Goal: Task Accomplishment & Management: Manage account settings

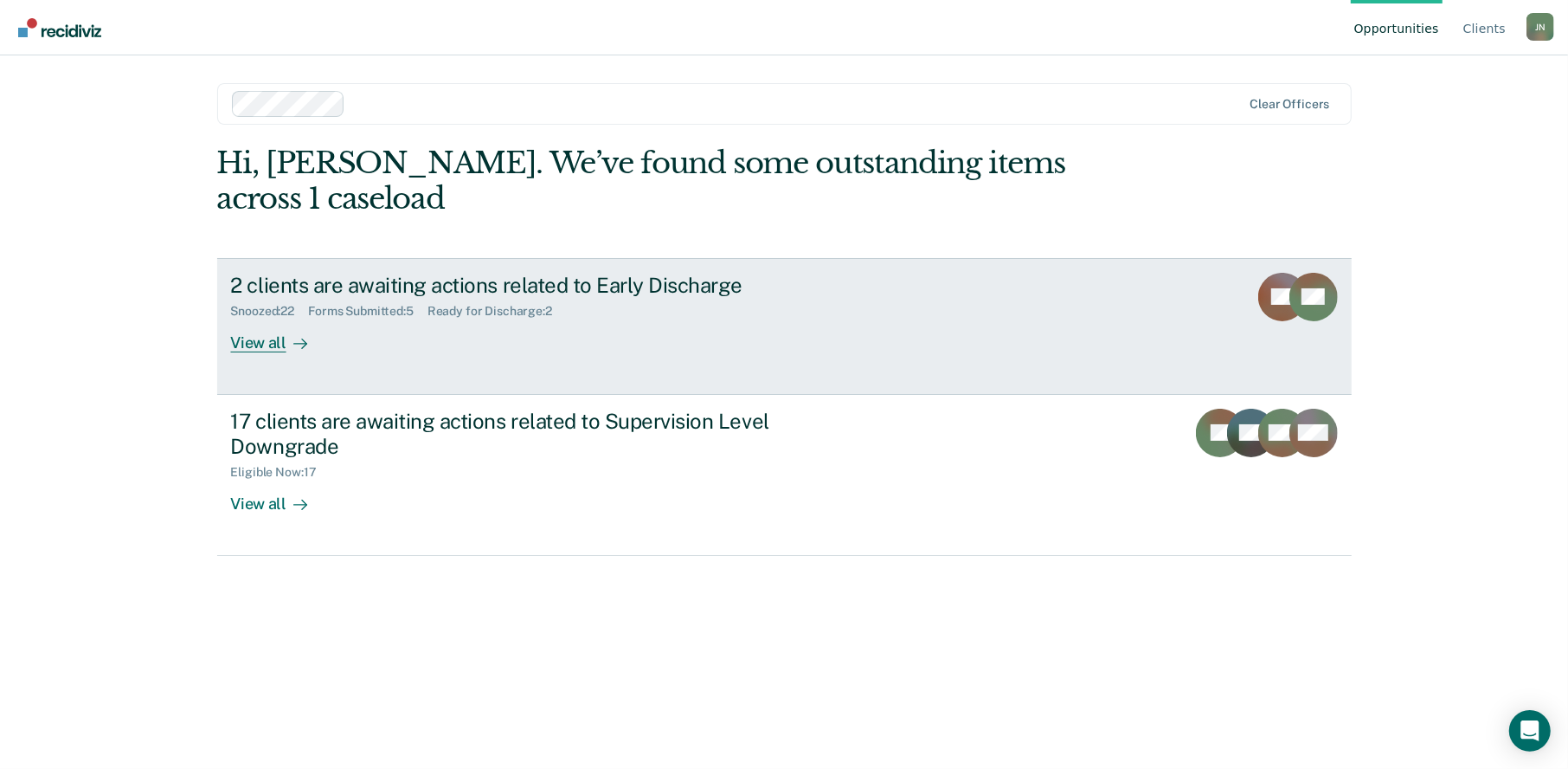
click at [231, 319] on div "View all" at bounding box center [279, 336] width 97 height 34
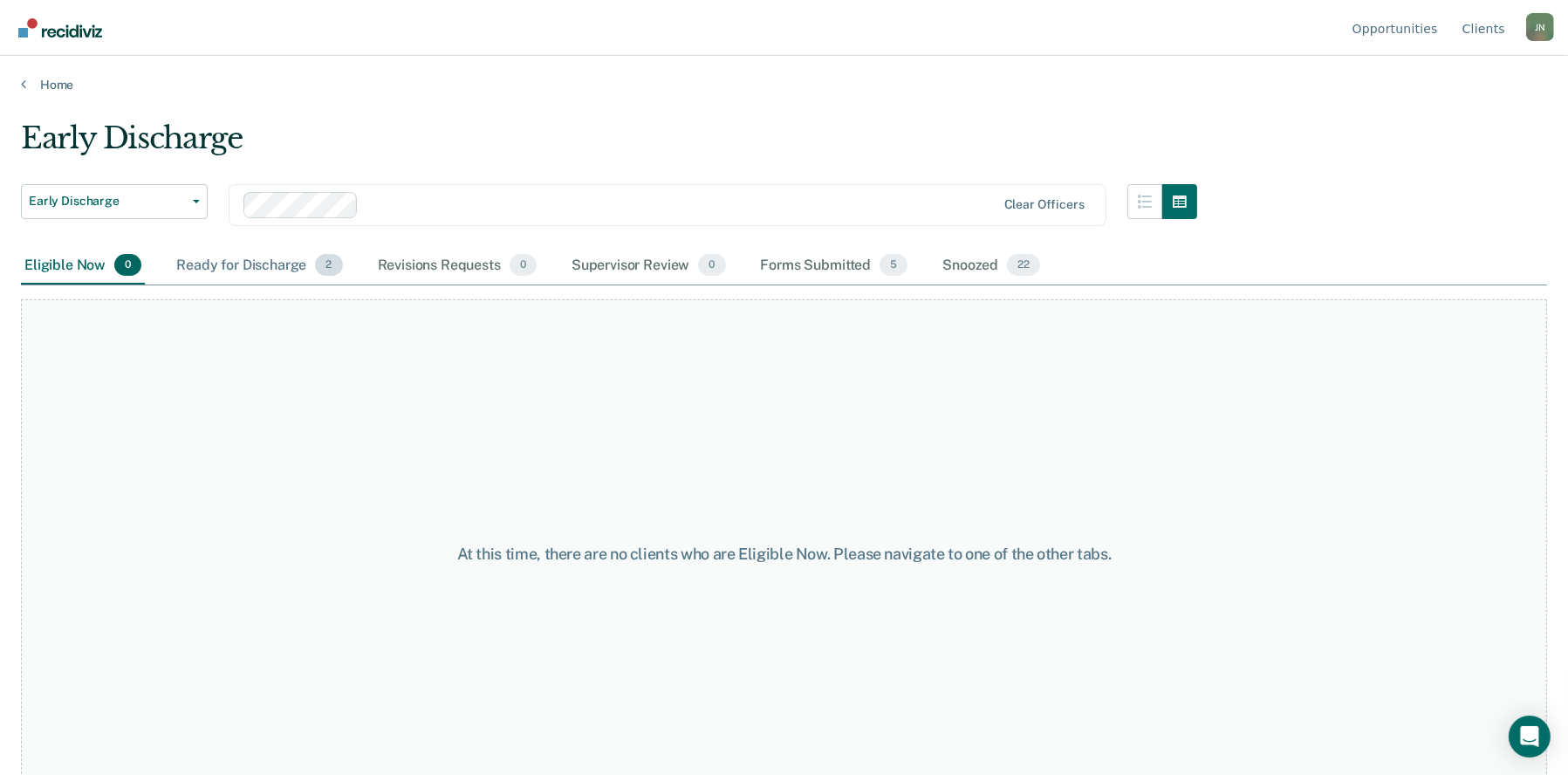
click at [234, 261] on div "Ready for Discharge 2" at bounding box center [259, 266] width 173 height 38
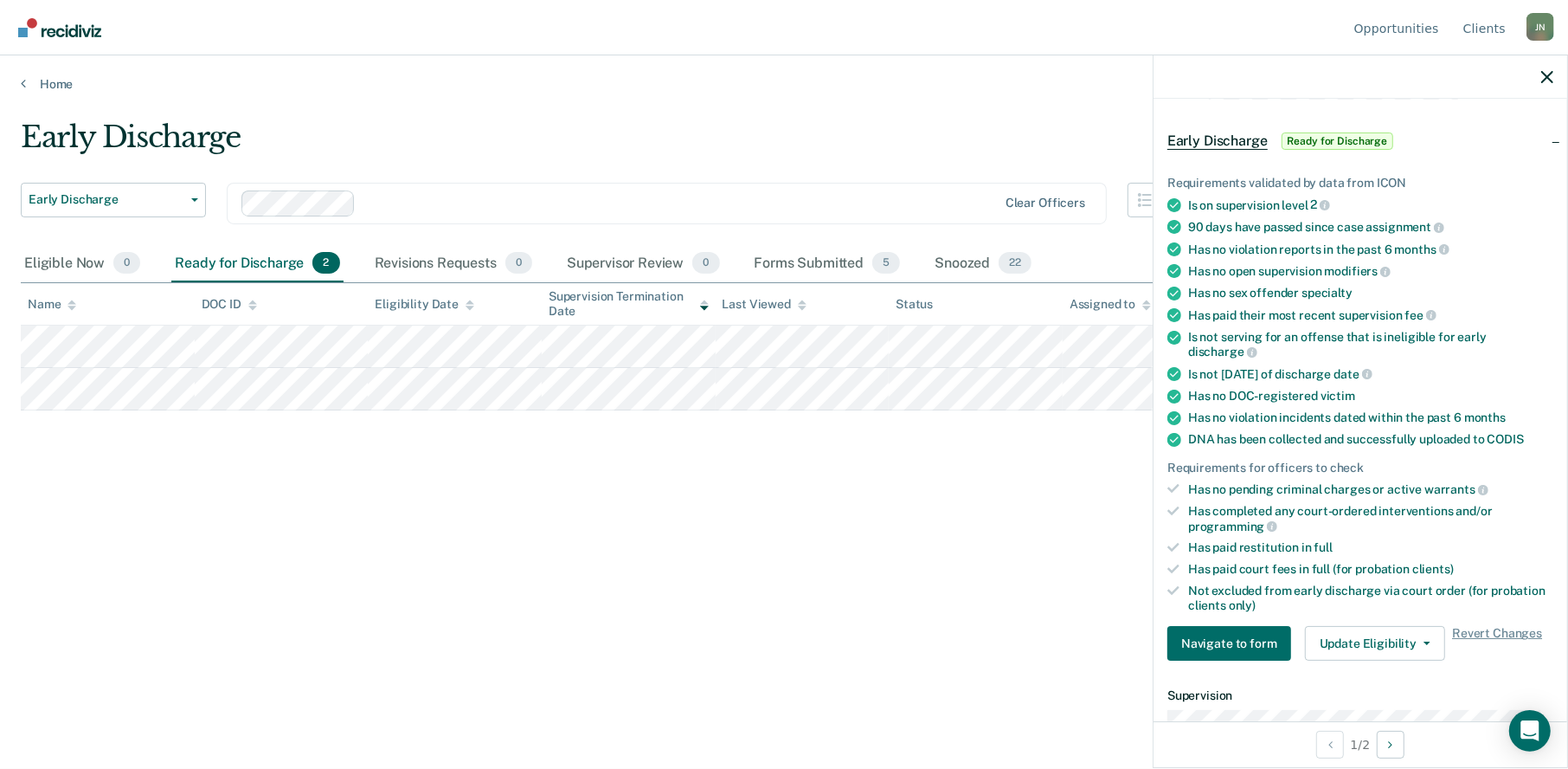
scroll to position [86, 0]
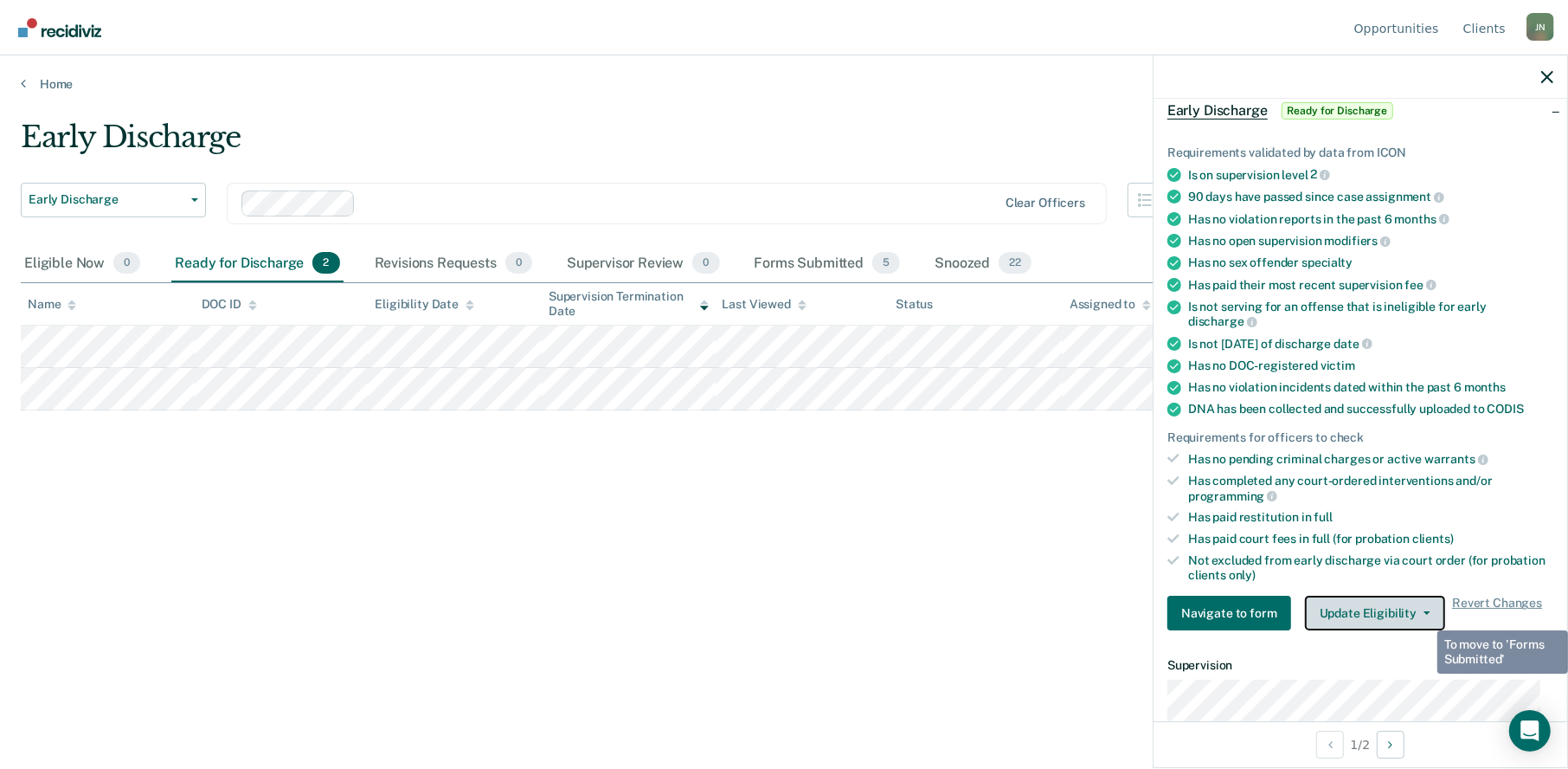
click at [1423, 614] on button "Update Eligibility" at bounding box center [1375, 613] width 140 height 35
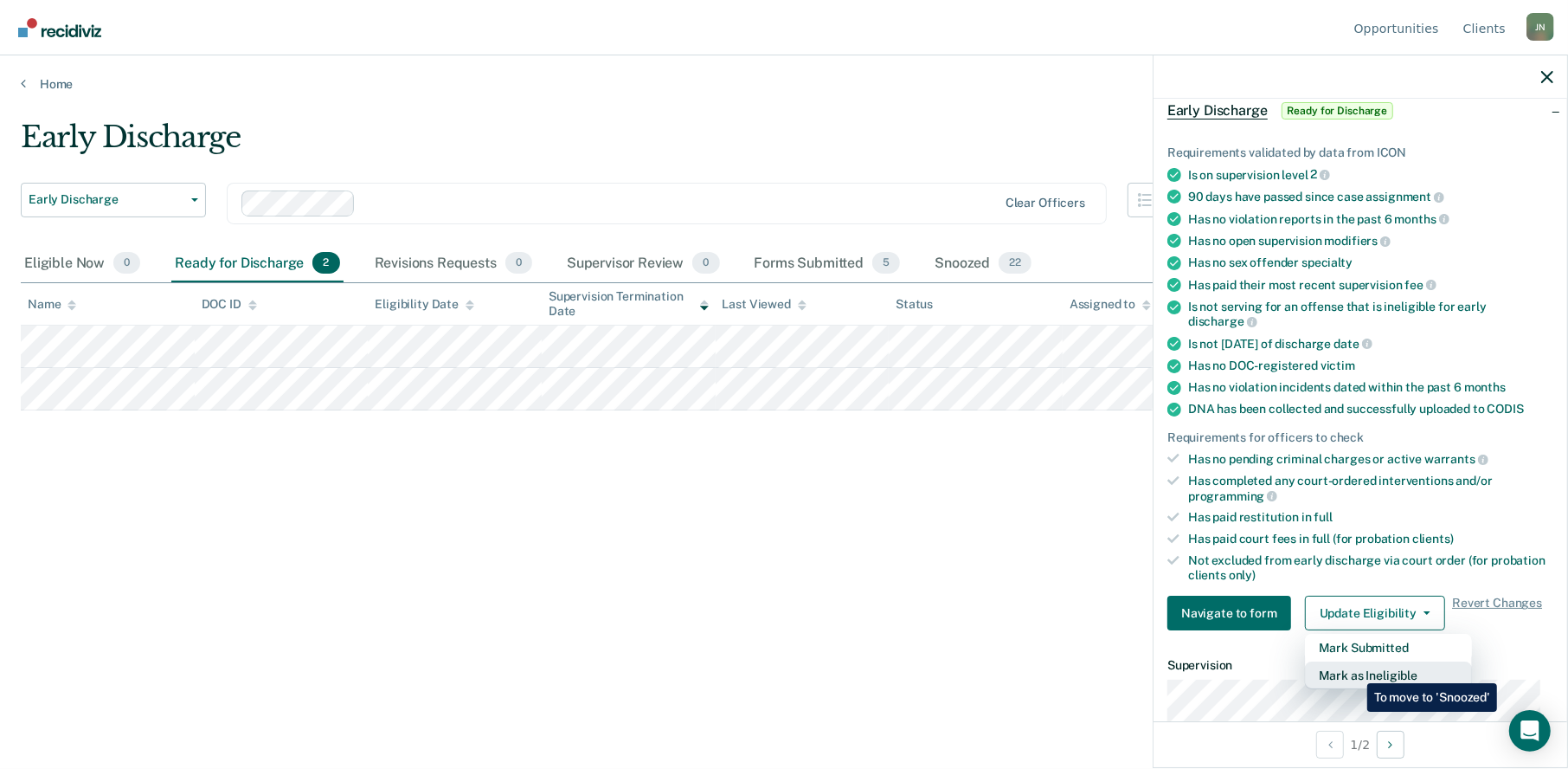
click at [1354, 670] on button "Mark as Ineligible" at bounding box center [1388, 675] width 167 height 28
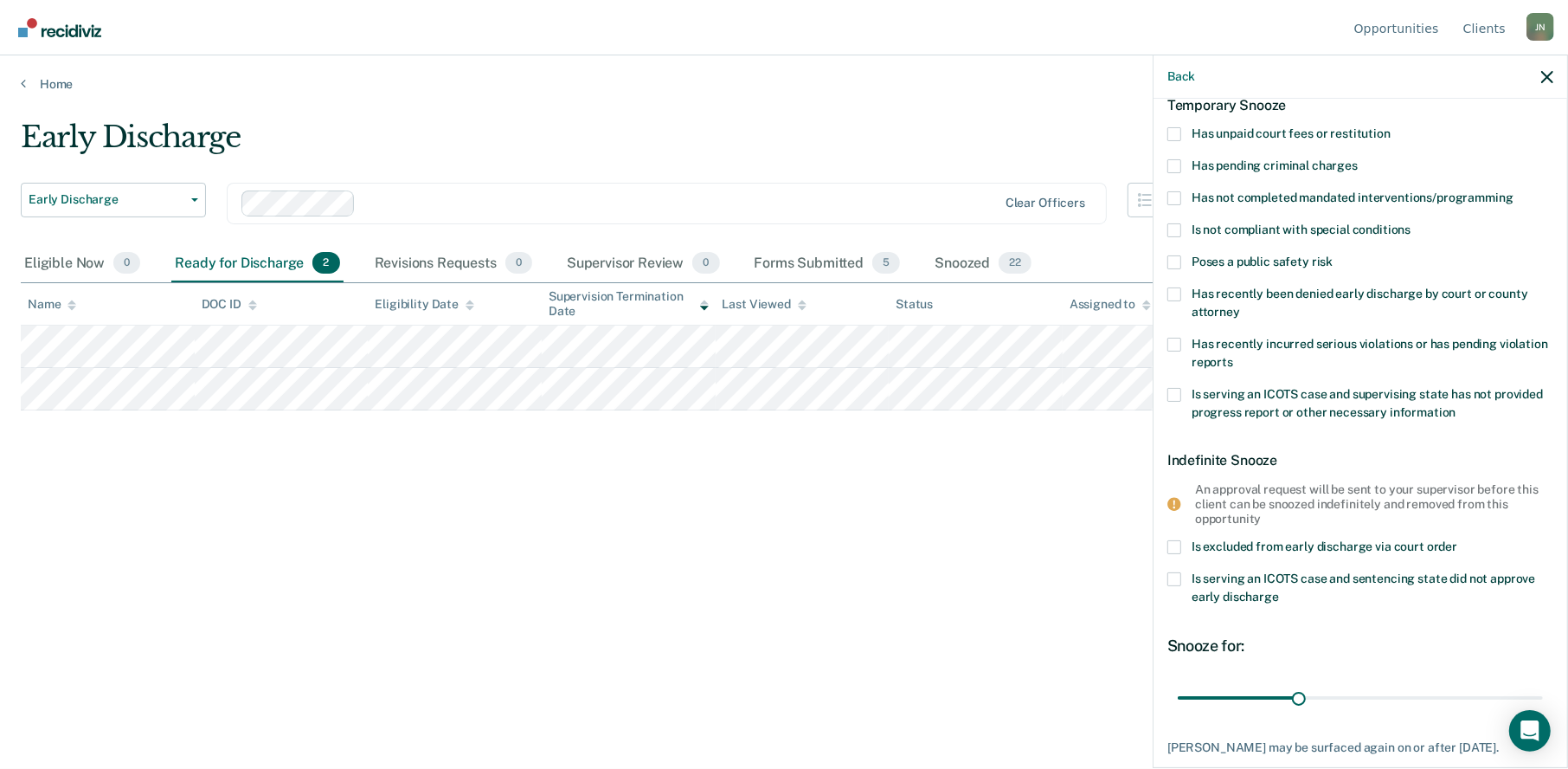
click at [1173, 293] on span at bounding box center [1174, 294] width 13 height 13
click at [1240, 305] on input "Has recently been denied early discharge by court or county attorney" at bounding box center [1240, 305] width 0 height 0
click at [1290, 694] on input "range" at bounding box center [1360, 697] width 366 height 31
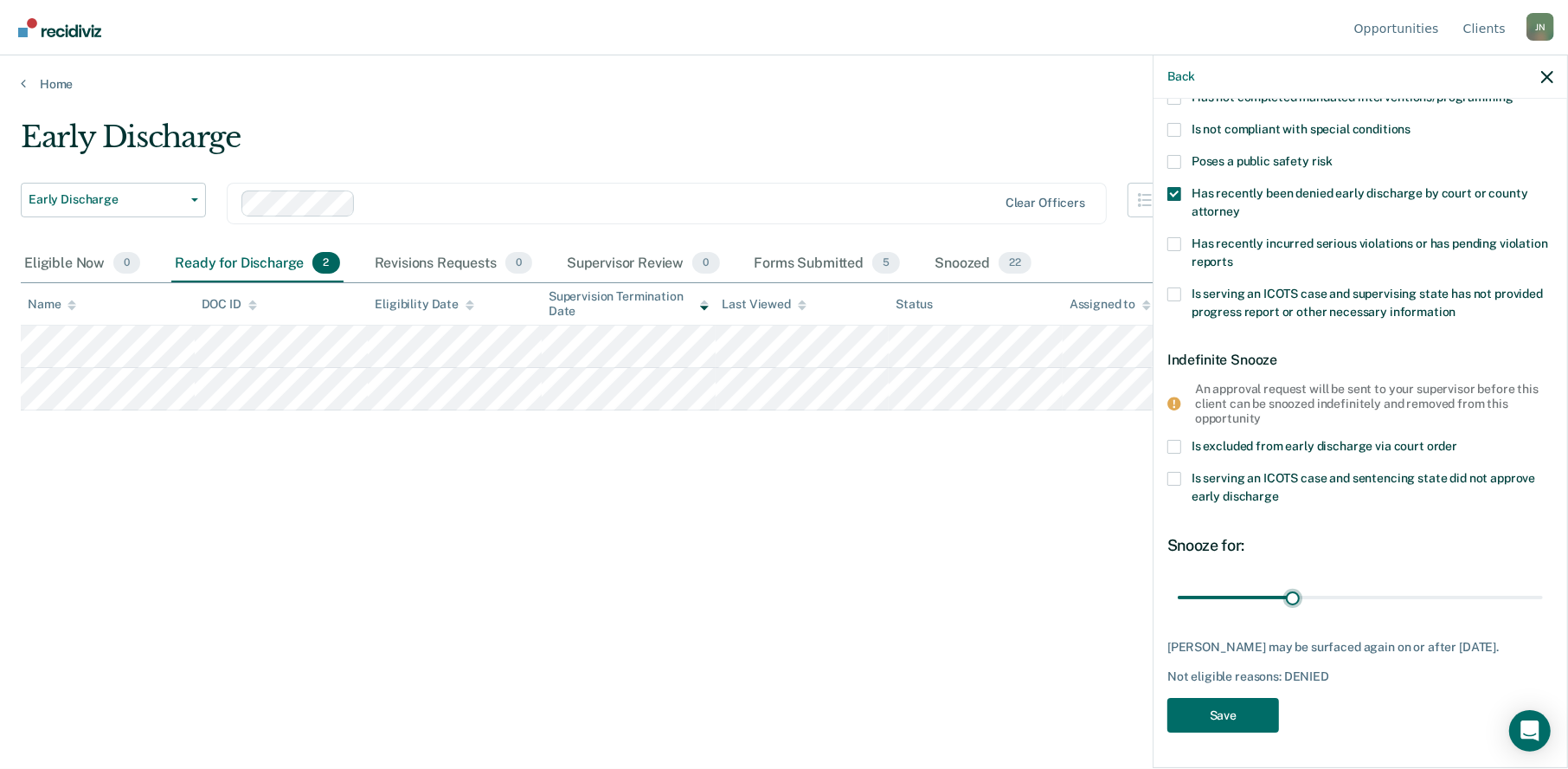
scroll to position [199, 0]
click at [1231, 720] on button "Save" at bounding box center [1223, 716] width 111 height 36
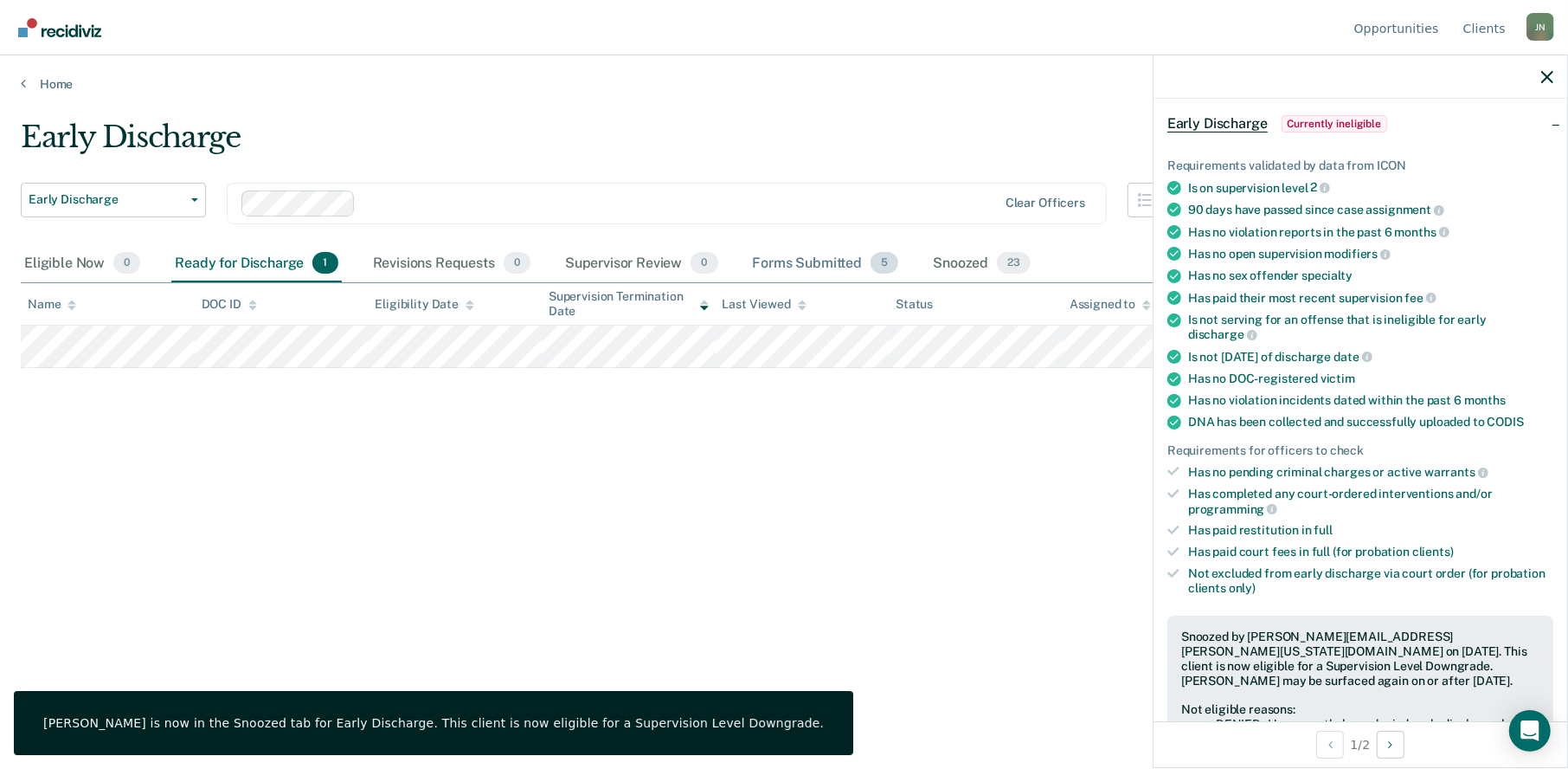
click at [796, 268] on div "Forms Submitted 5" at bounding box center [825, 264] width 154 height 38
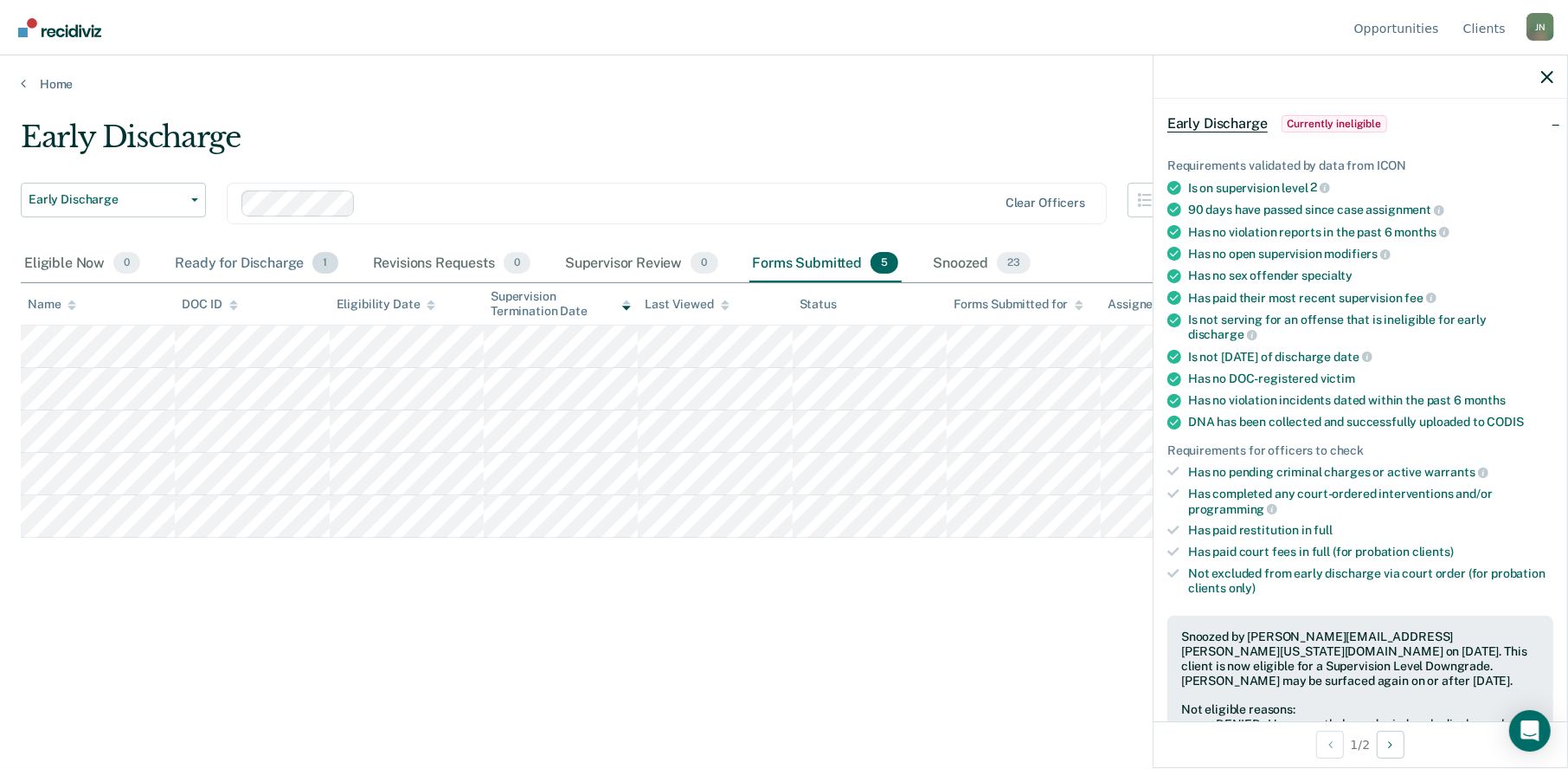
click at [228, 255] on div "Ready for Discharge 1" at bounding box center [256, 264] width 170 height 38
